Goal: Task Accomplishment & Management: Manage account settings

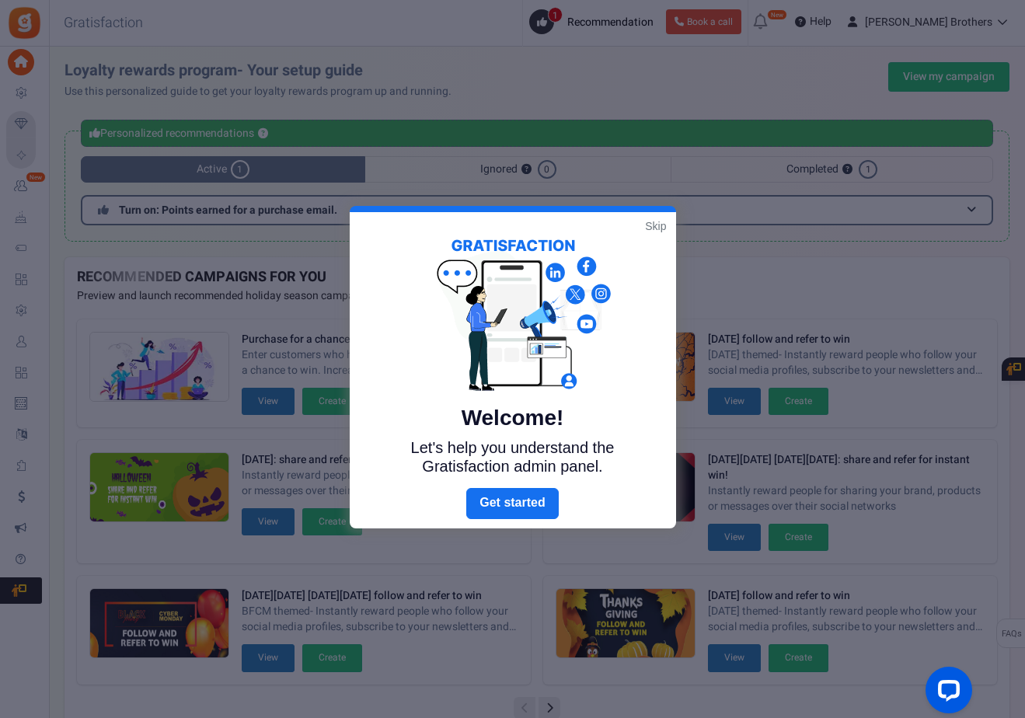
click at [656, 226] on link "Skip" at bounding box center [655, 226] width 21 height 16
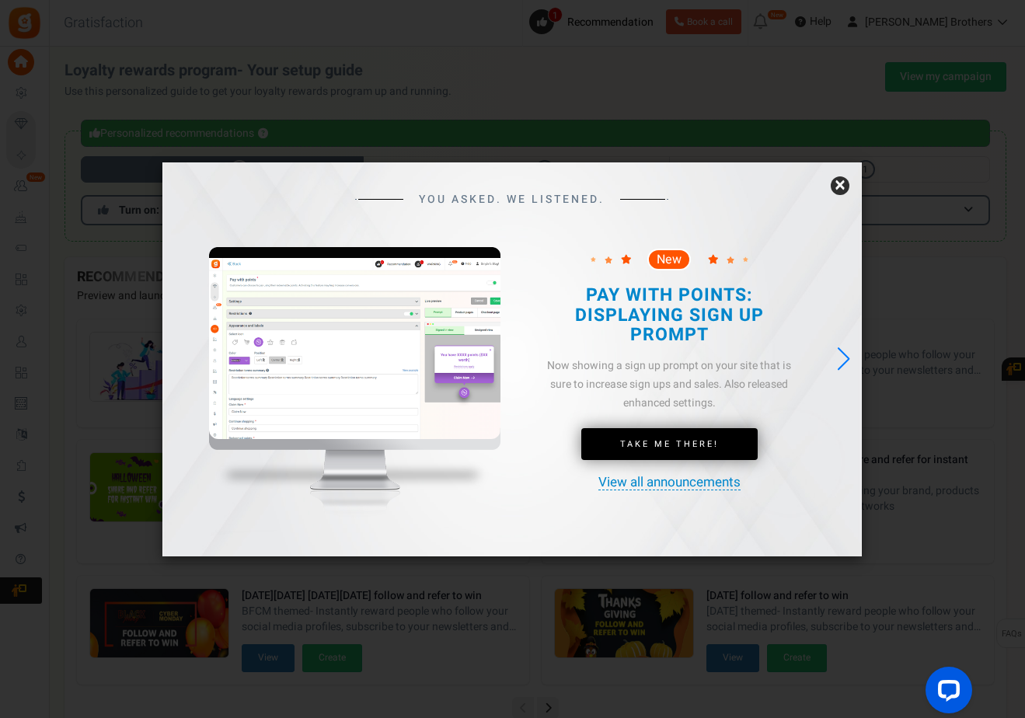
click at [842, 184] on link "×" at bounding box center [839, 185] width 19 height 19
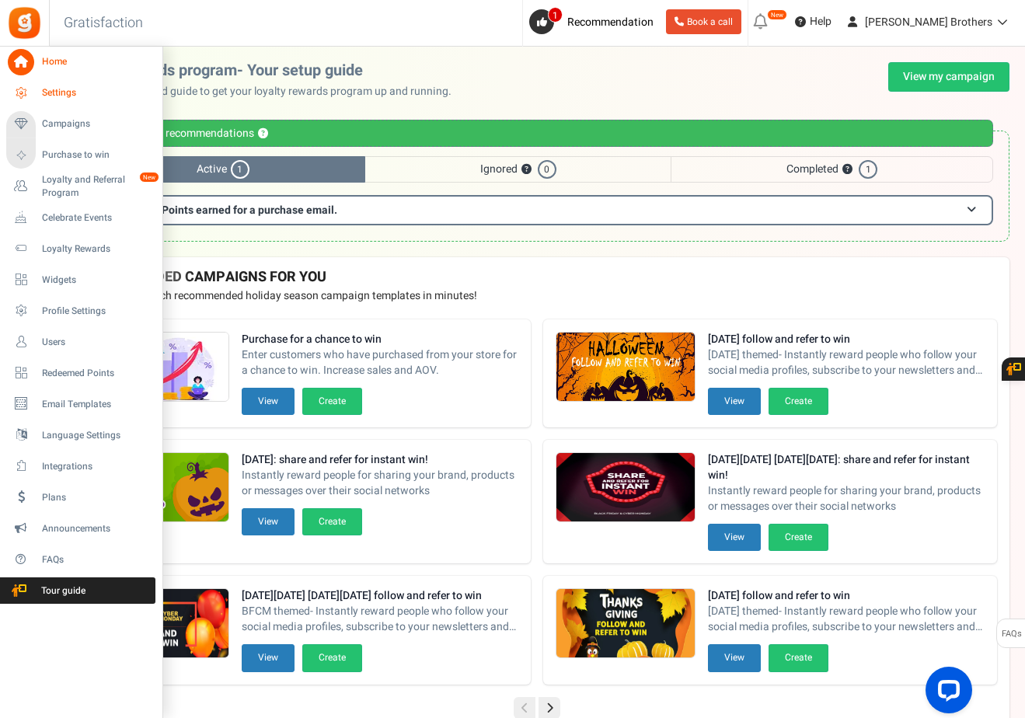
click at [59, 85] on link "Settings" at bounding box center [80, 93] width 149 height 26
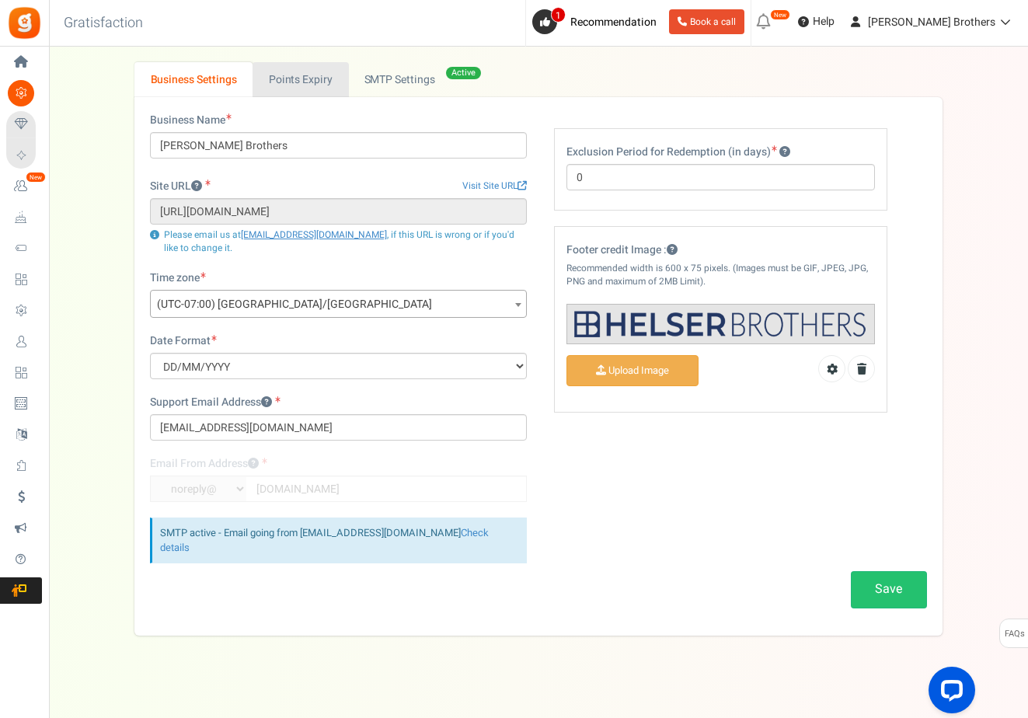
click at [309, 88] on link "Points Expiry" at bounding box center [300, 79] width 96 height 35
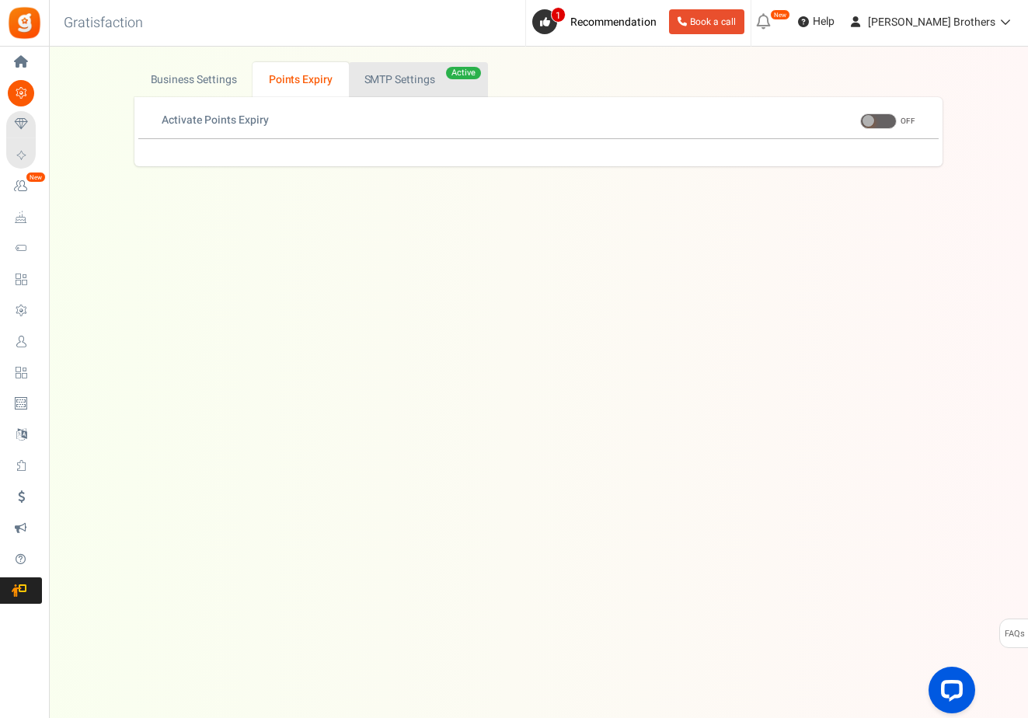
click at [426, 83] on link "Active SMTP Settings" at bounding box center [418, 79] width 139 height 35
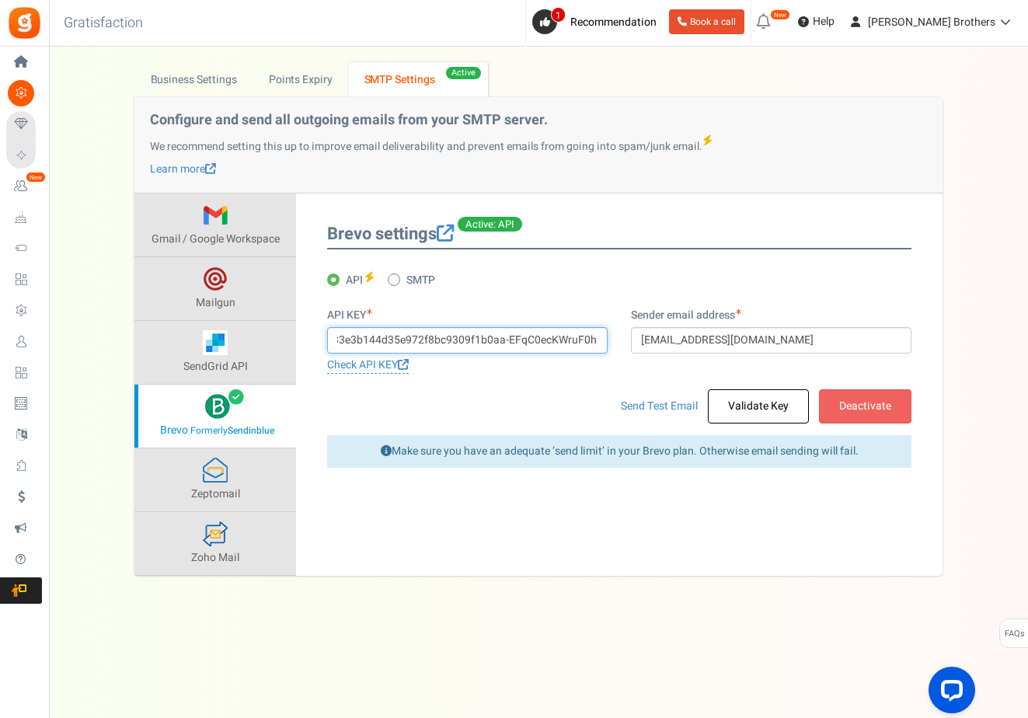
scroll to position [0, 261]
drag, startPoint x: 562, startPoint y: 343, endPoint x: 644, endPoint y: 343, distance: 81.6
click at [644, 343] on div "API KEY xkeysib-6ddd4e3540e3f076fccf298e66e9cbe8d3783e3b144d35e972f8bc9309f1b0a…" at bounding box center [618, 348] width 607 height 81
click at [588, 306] on div "Brevo settings Active: API Active: SMTP API SMTP" at bounding box center [619, 345] width 584 height 242
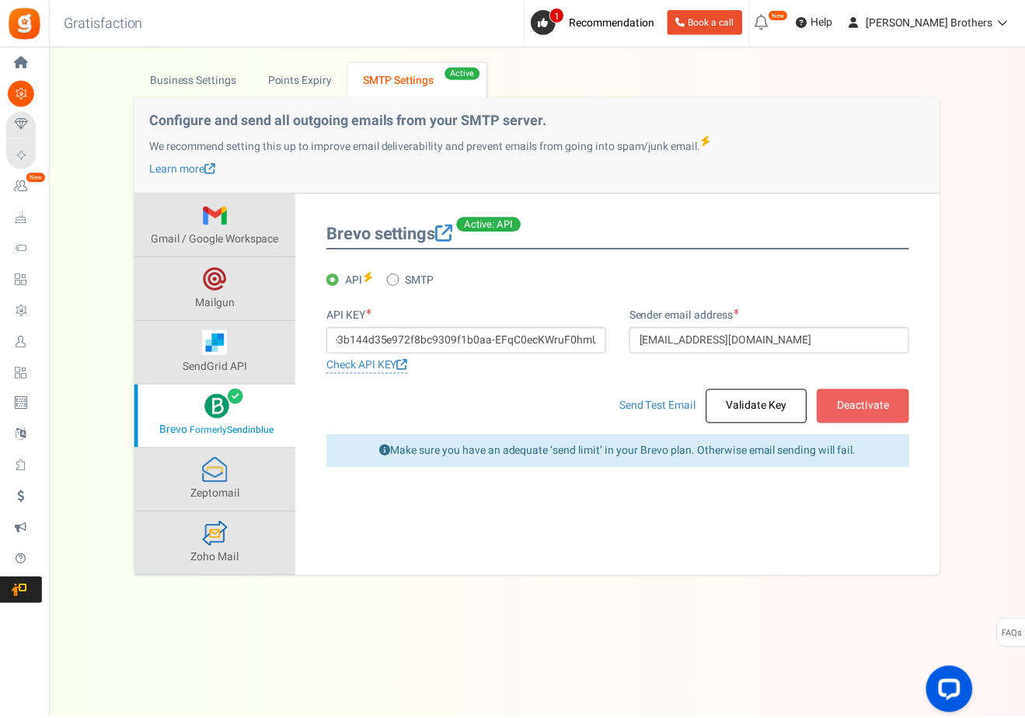
scroll to position [0, 0]
click at [216, 78] on link "Business Settings" at bounding box center [193, 79] width 118 height 35
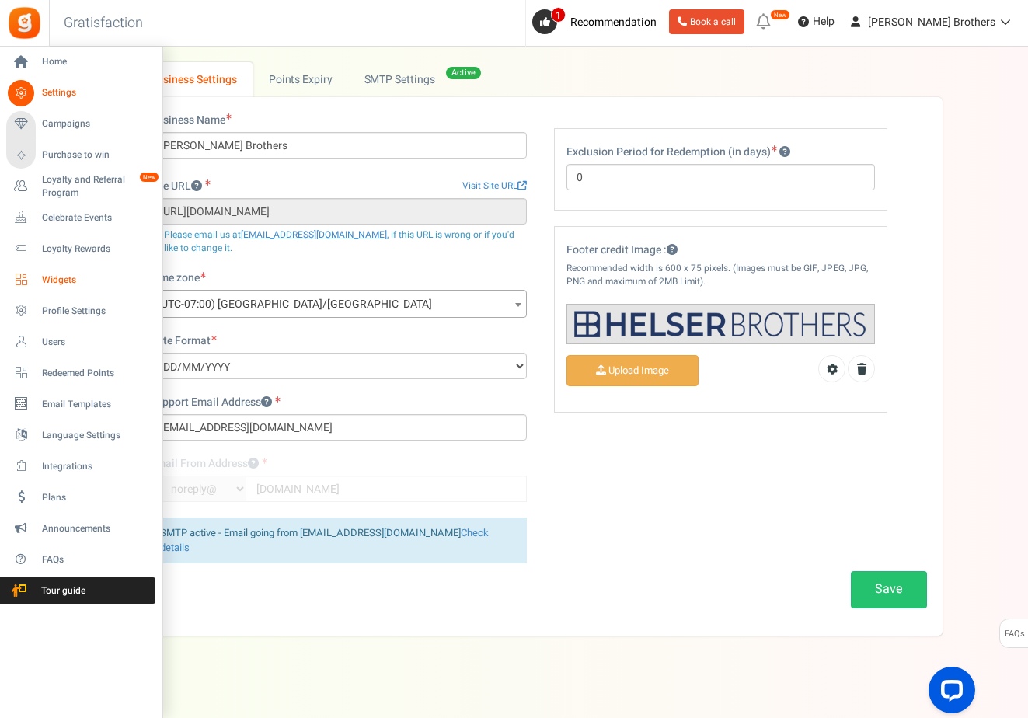
click at [45, 278] on span "Widgets" at bounding box center [96, 279] width 109 height 13
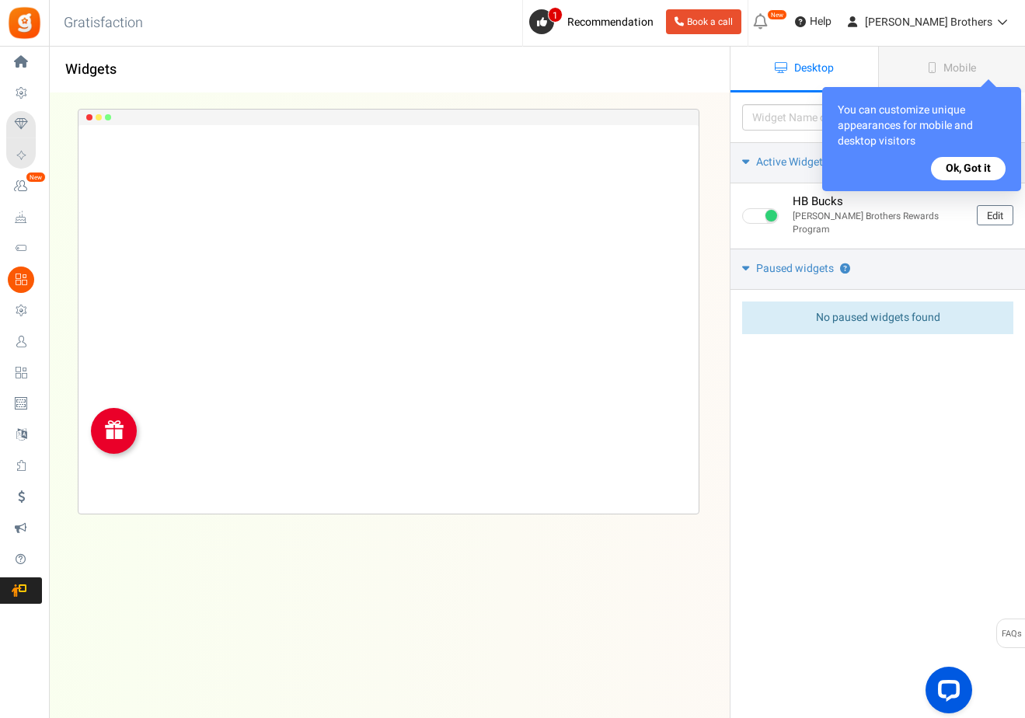
click at [967, 166] on button "Ok, Got it" at bounding box center [968, 168] width 75 height 23
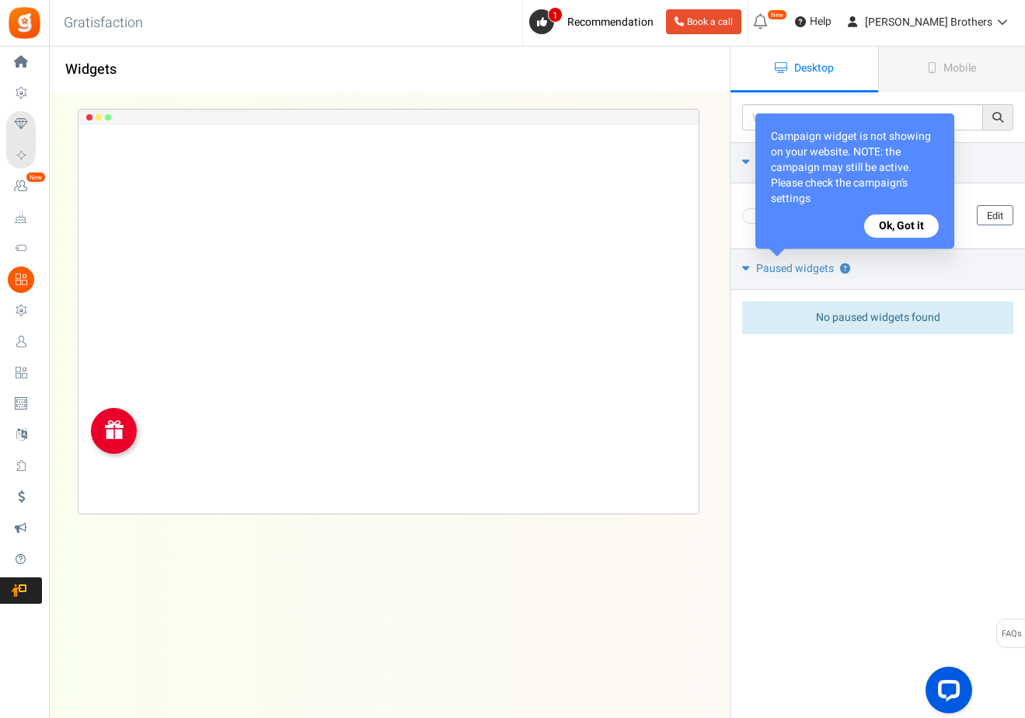
click at [886, 214] on button "Ok, Got it" at bounding box center [901, 225] width 75 height 23
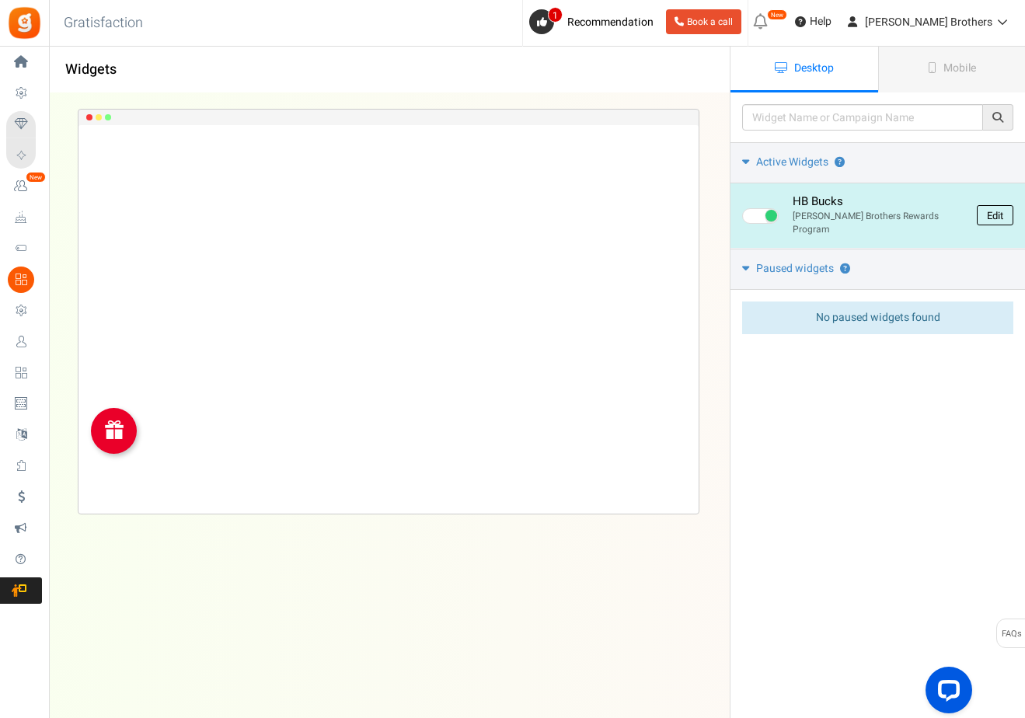
click at [986, 205] on link "Edit" at bounding box center [994, 215] width 37 height 20
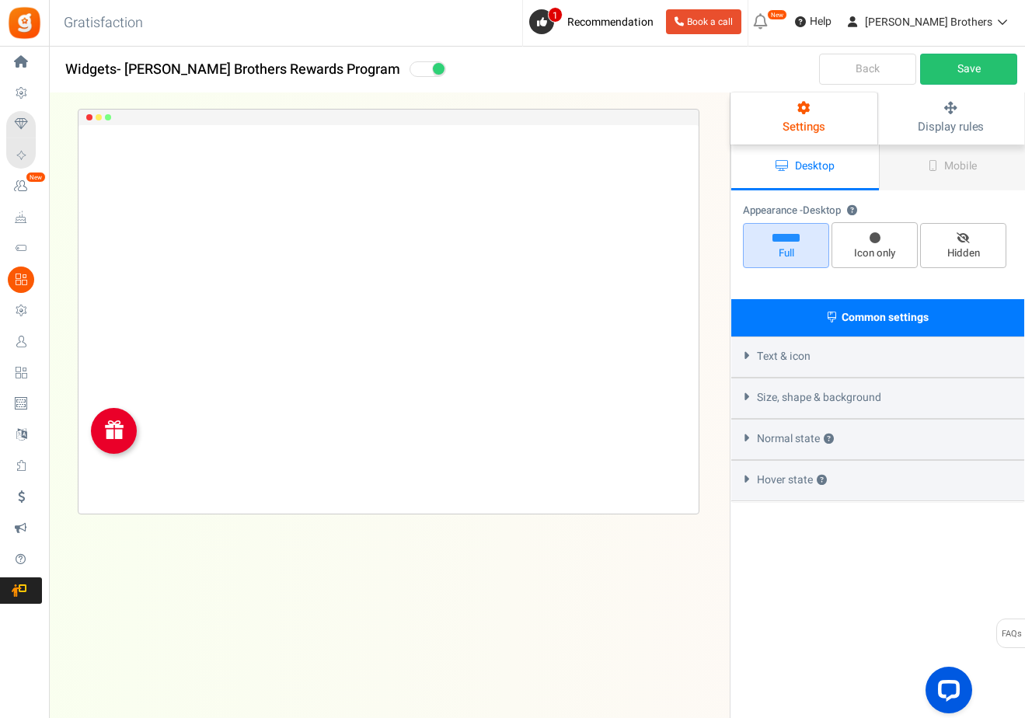
select select "left-bottom-bar"
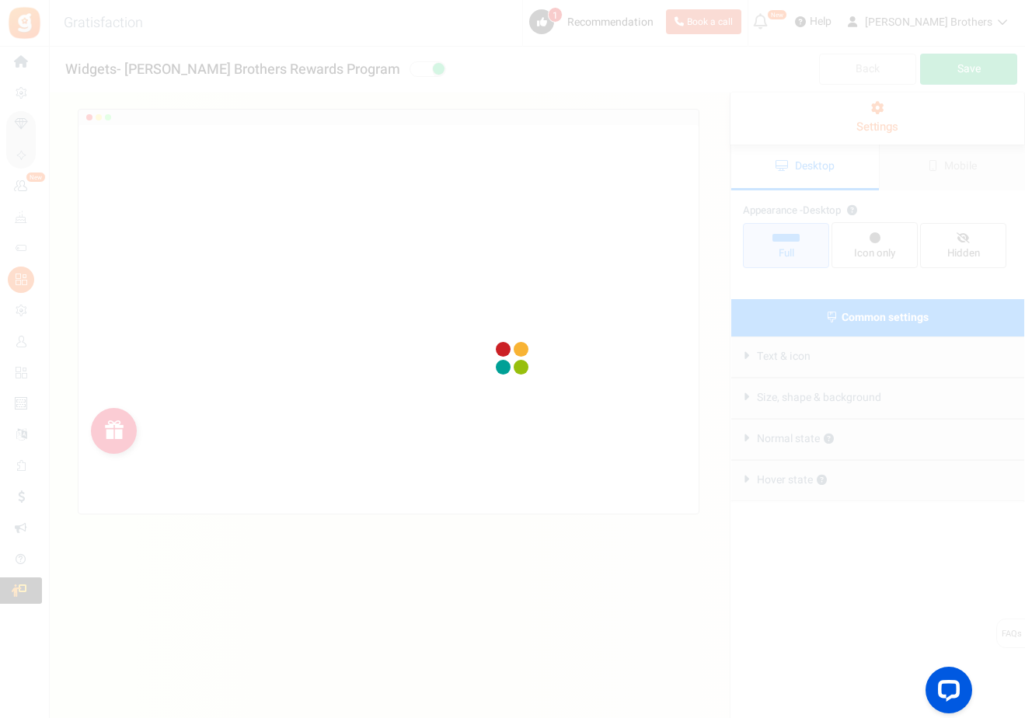
radio input "true"
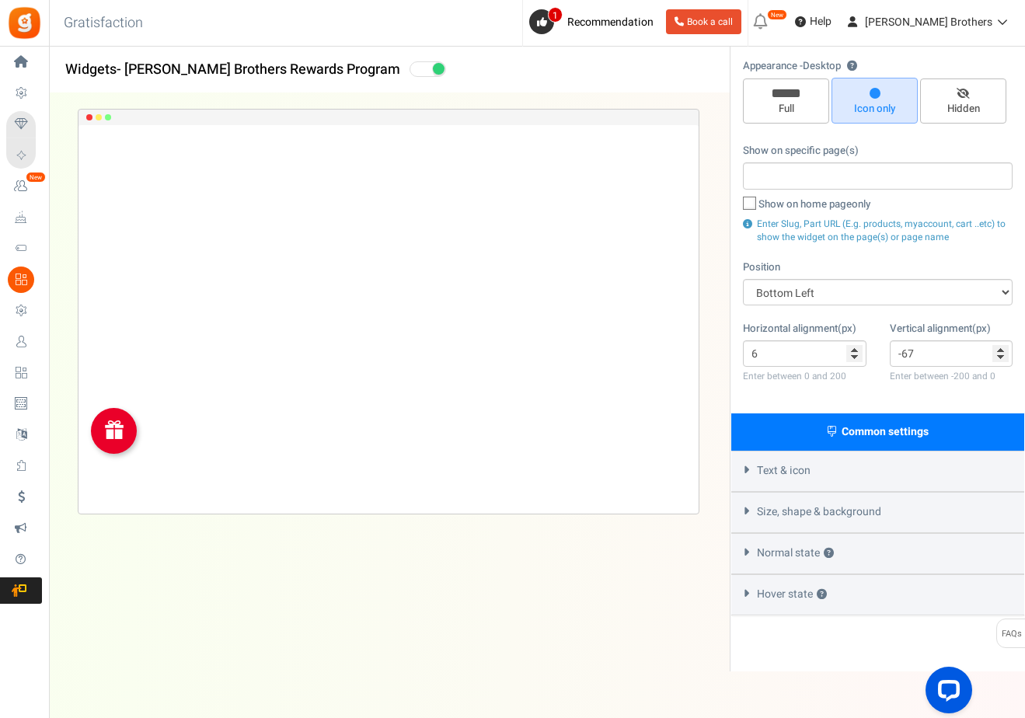
scroll to position [105, 0]
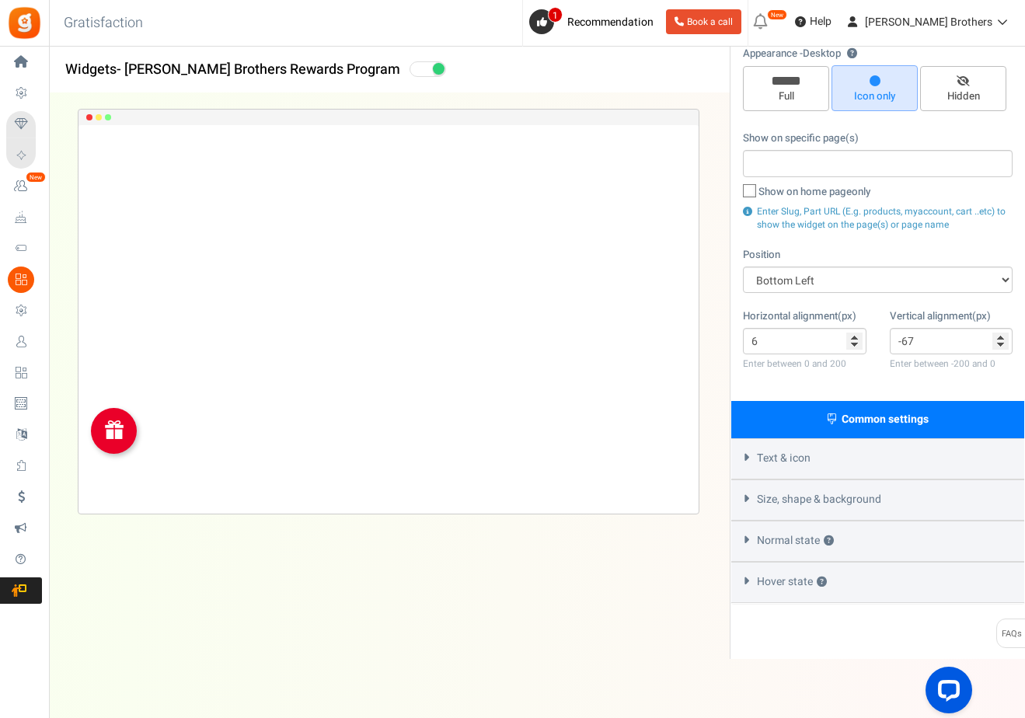
click at [796, 492] on span "Size, shape & background" at bounding box center [819, 500] width 124 height 16
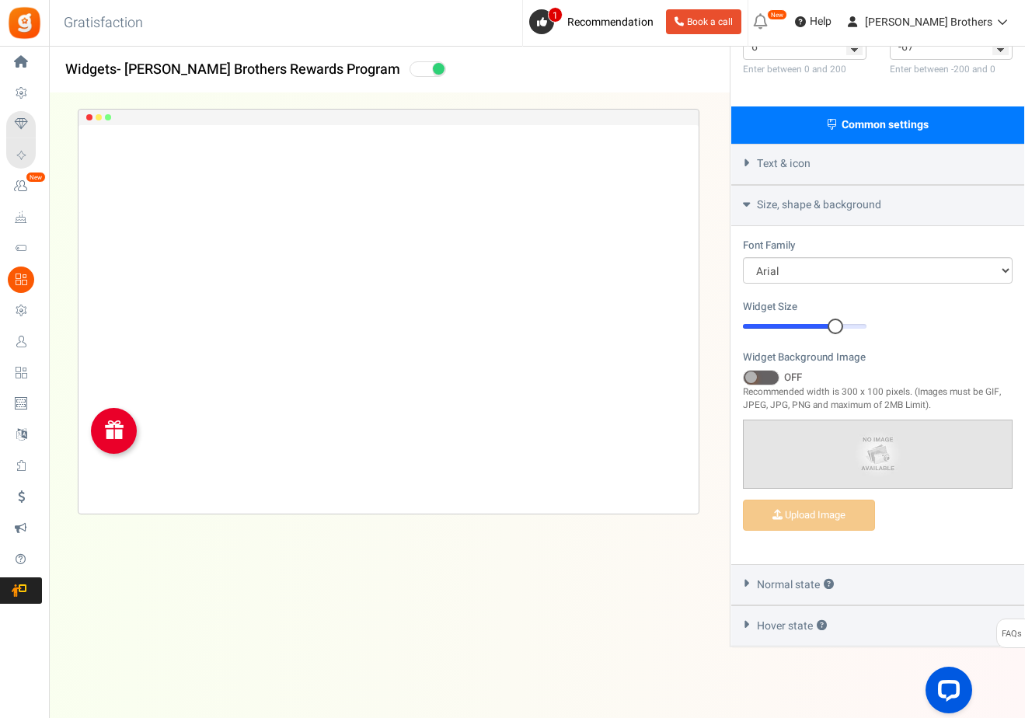
scroll to position [404, 0]
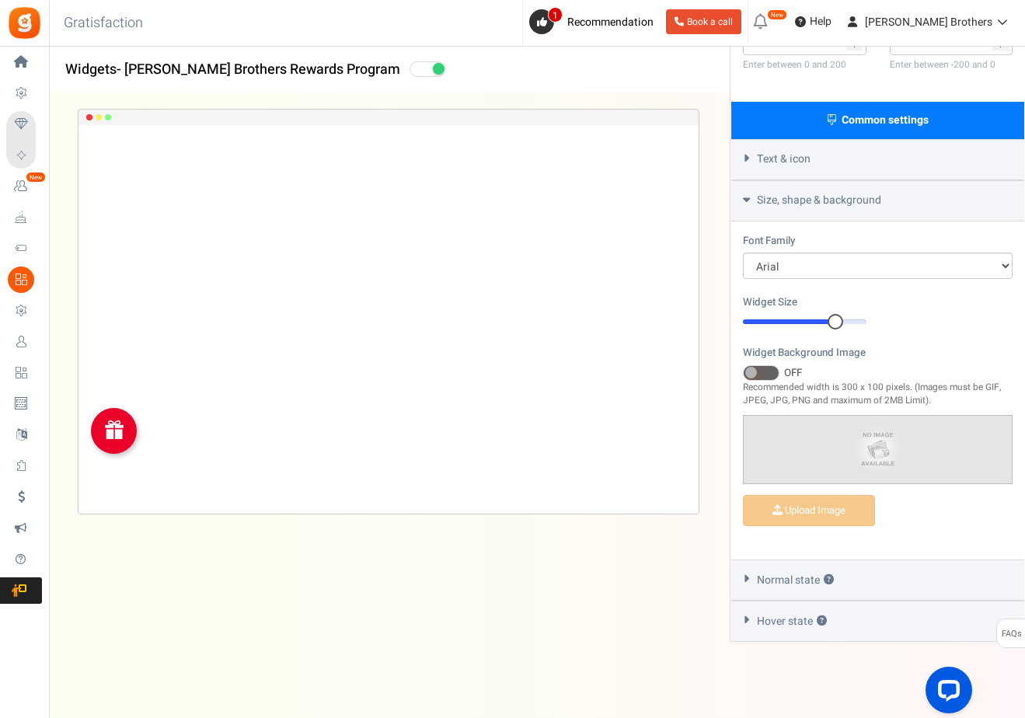
click at [779, 166] on div "Text & icon" at bounding box center [877, 159] width 293 height 41
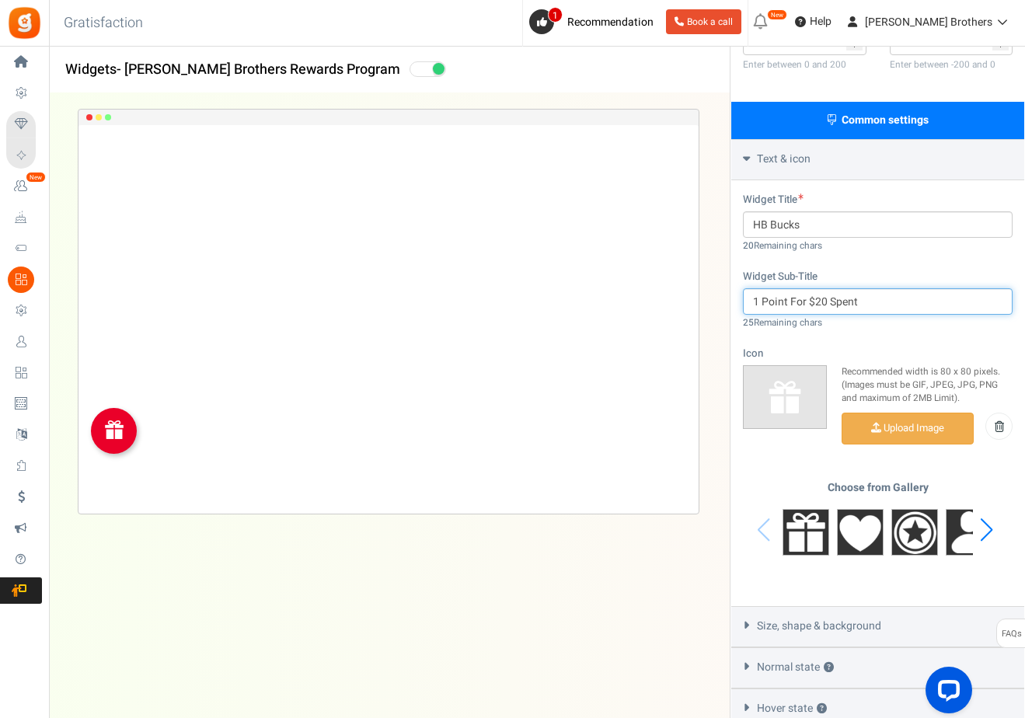
click at [833, 301] on input "1 Point For $20 Spent" at bounding box center [878, 301] width 270 height 26
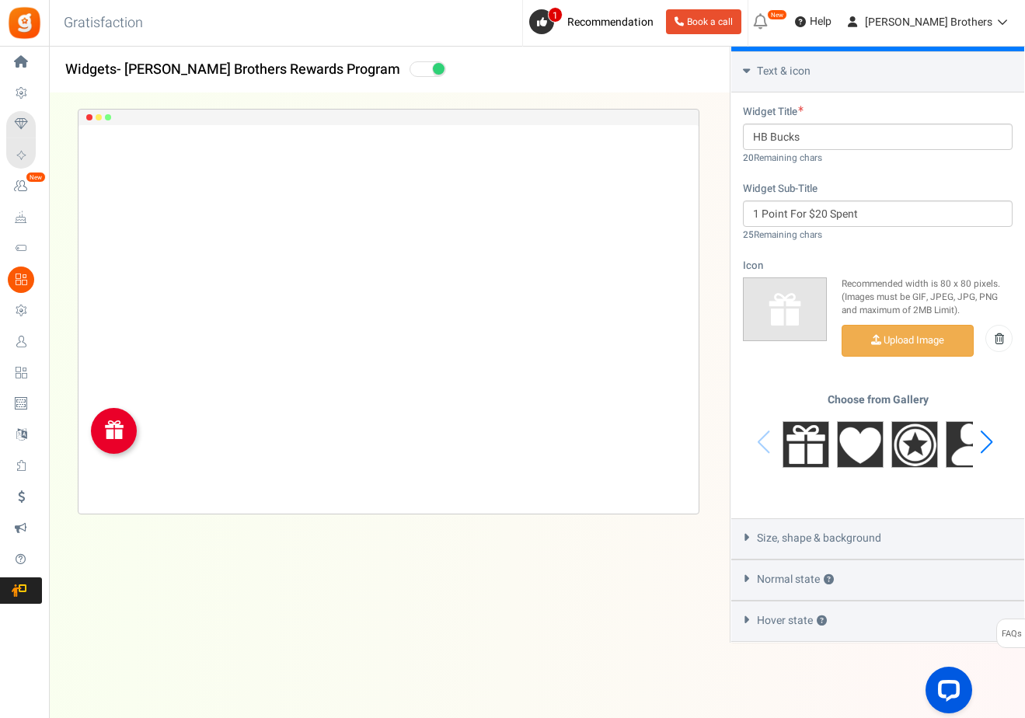
click at [806, 541] on span "Size, shape & background" at bounding box center [819, 539] width 124 height 16
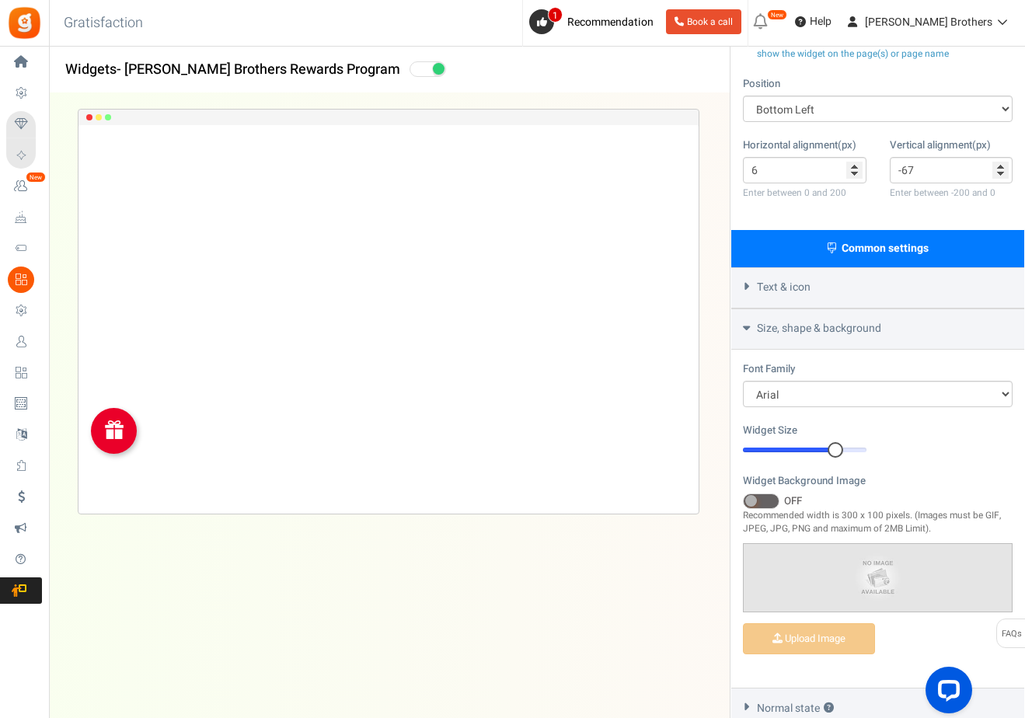
scroll to position [404, 0]
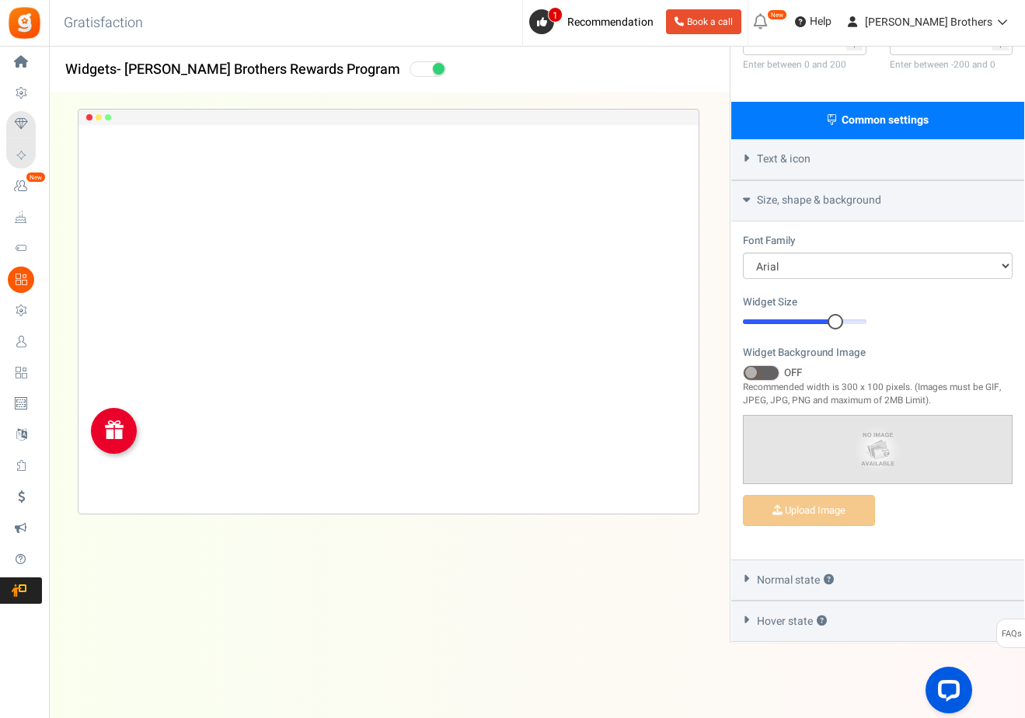
click at [799, 577] on span "Normal state ?" at bounding box center [795, 580] width 77 height 16
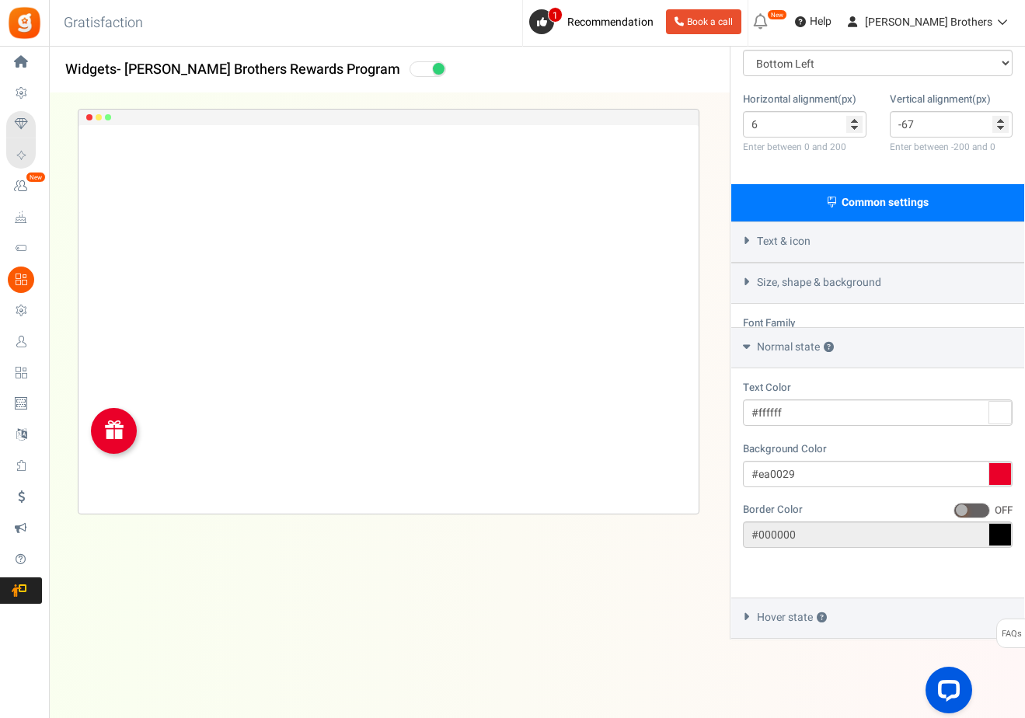
scroll to position [273, 0]
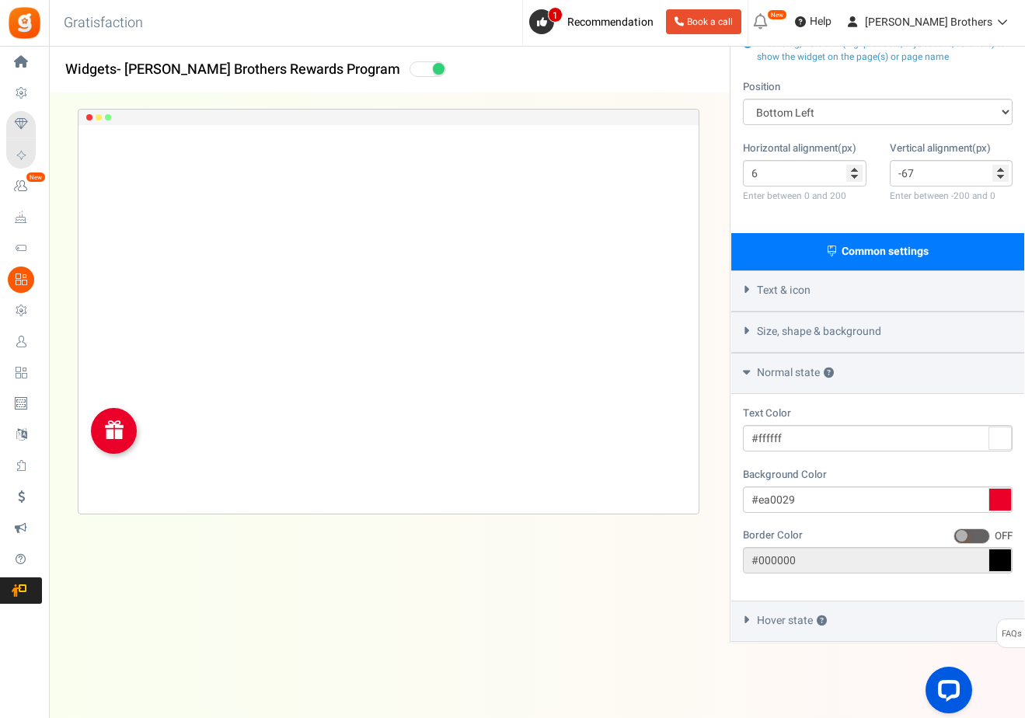
click at [712, 189] on div "HB Bucks 1 Point For $20 Spent Loading.. × To configure LightBox layout please …" at bounding box center [387, 374] width 729 height 562
click at [118, 23] on h3 "Gratisfaction" at bounding box center [103, 23] width 113 height 31
click at [169, 23] on div "Back to Home Back to program setup Gratisfaction 0 WARNING 1 Recommendation Boo…" at bounding box center [536, 23] width 978 height 47
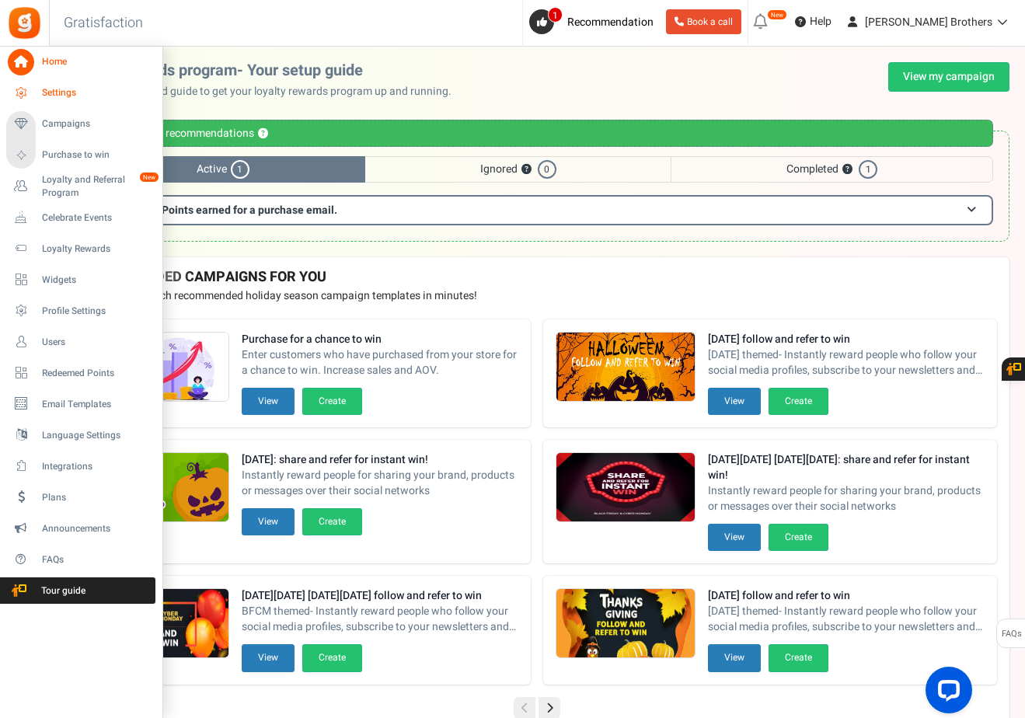
click at [22, 95] on icon at bounding box center [21, 93] width 26 height 26
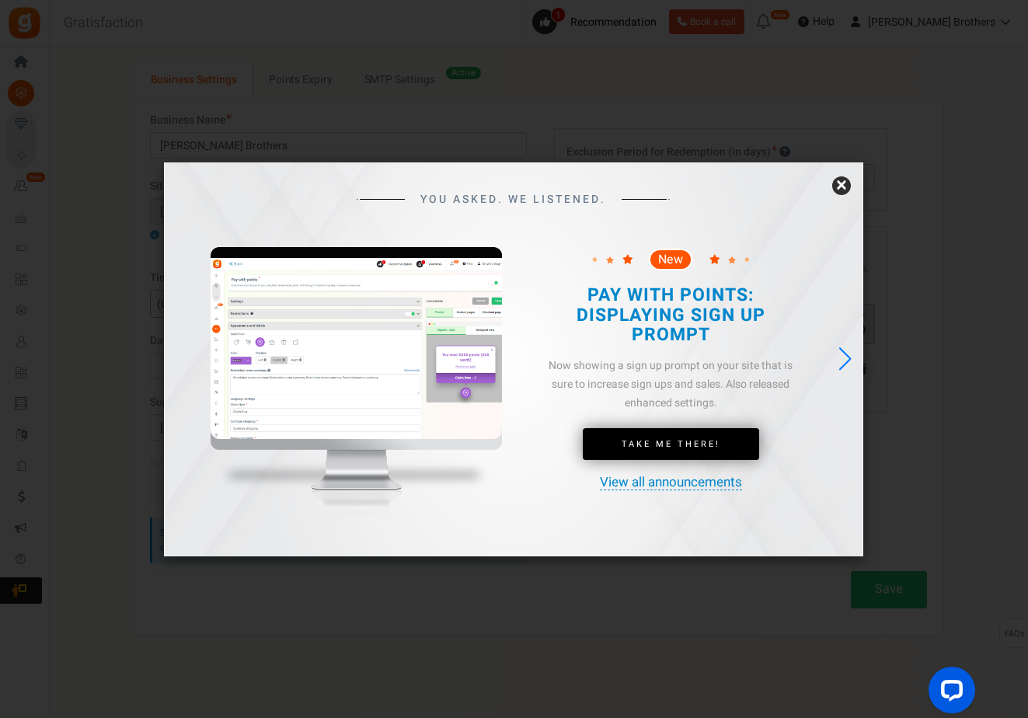
click at [840, 185] on link "×" at bounding box center [841, 185] width 19 height 19
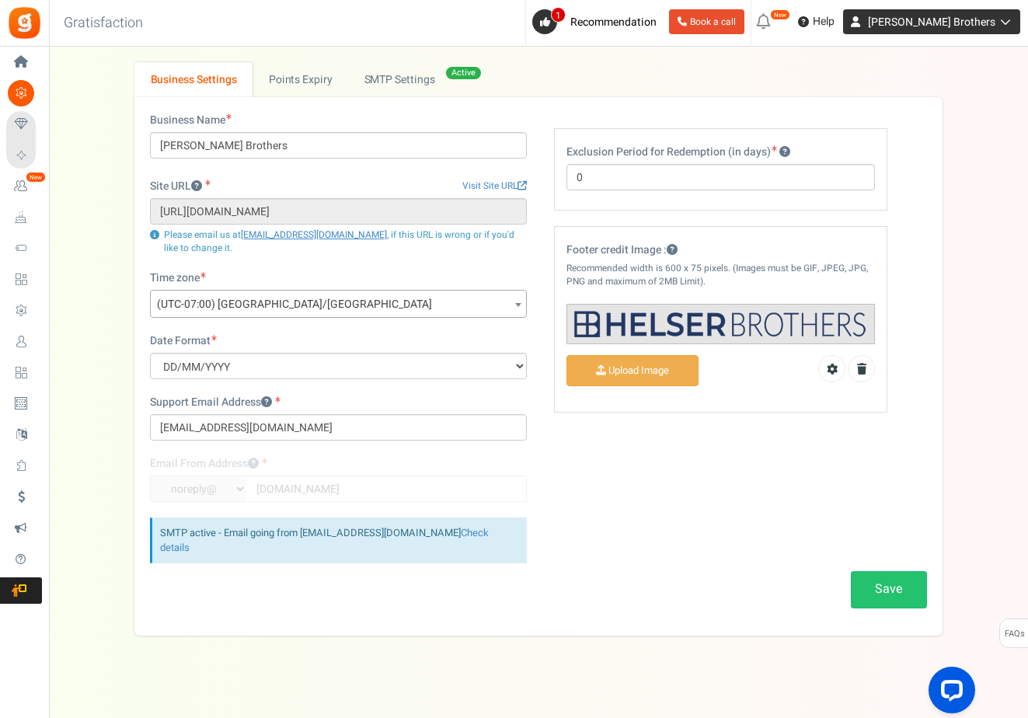
click at [945, 19] on span "[PERSON_NAME] Brothers" at bounding box center [931, 22] width 127 height 16
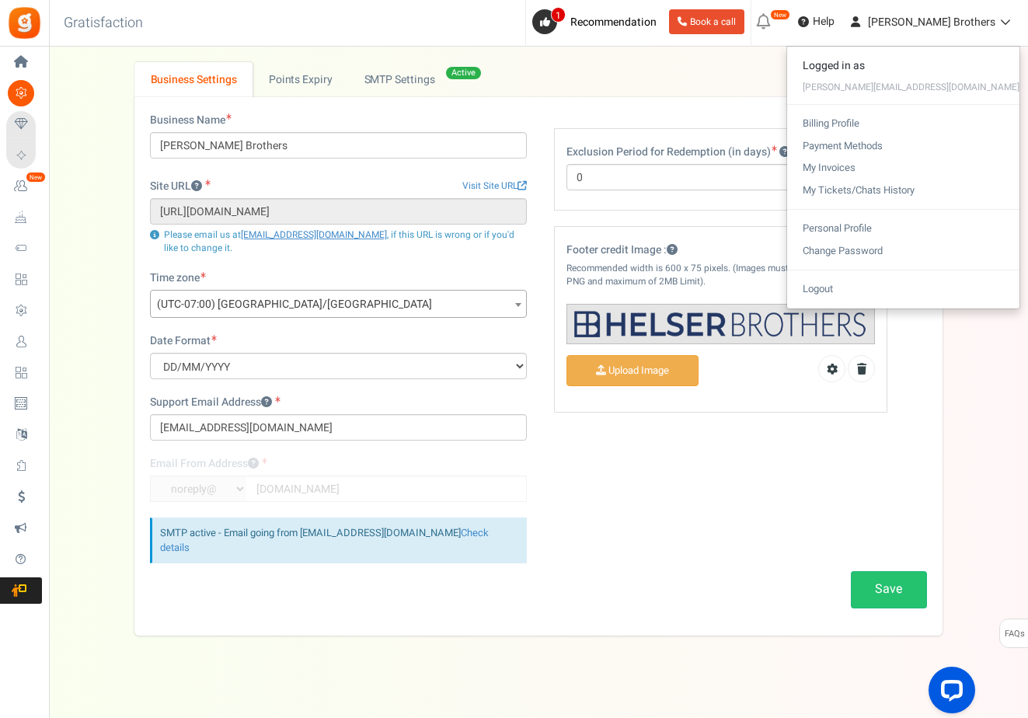
click at [900, 87] on div "[PERSON_NAME][EMAIL_ADDRESS][DOMAIN_NAME]" at bounding box center [903, 87] width 232 height 19
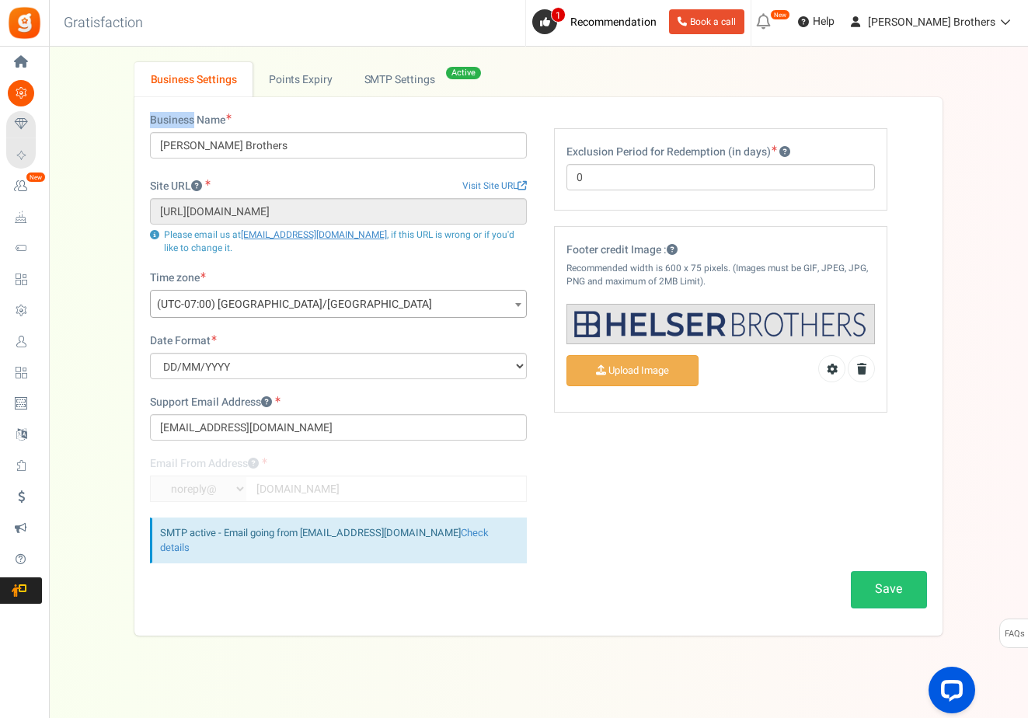
click at [900, 87] on ul "Business Settings Points Expiry Admin Notifications Active SMTP Settings" at bounding box center [538, 79] width 808 height 35
